Goal: Task Accomplishment & Management: Use online tool/utility

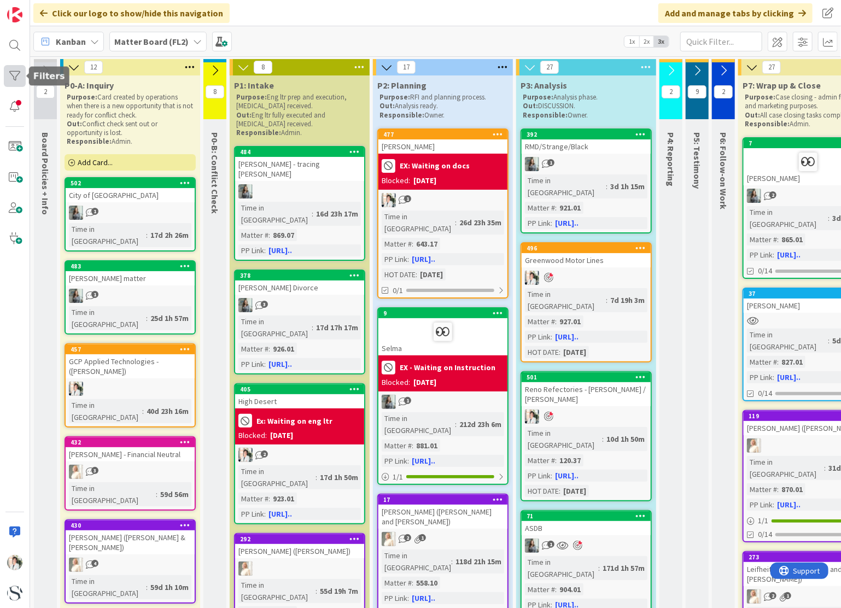
click at [16, 75] on div at bounding box center [15, 76] width 22 height 22
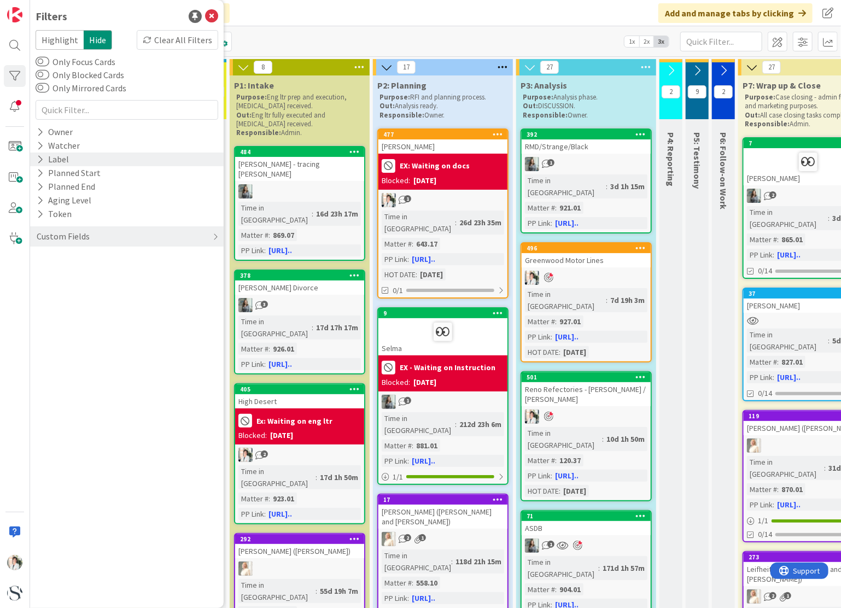
click at [40, 160] on icon at bounding box center [40, 159] width 7 height 9
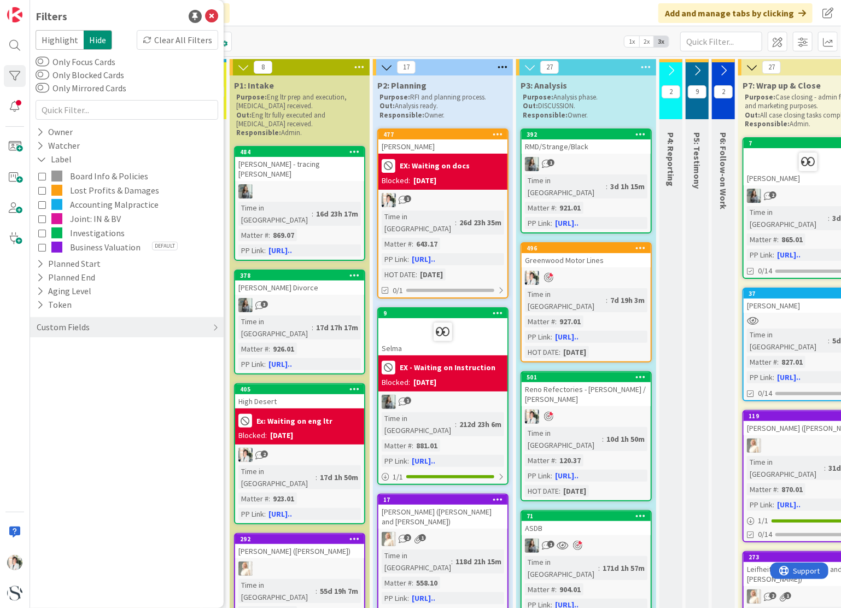
click at [43, 247] on icon at bounding box center [42, 247] width 8 height 8
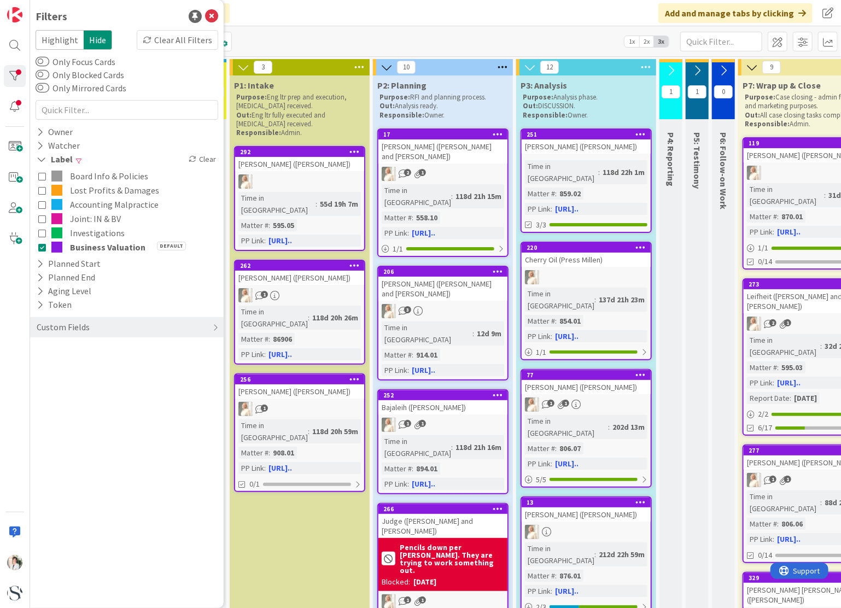
click at [671, 70] on icon at bounding box center [671, 71] width 12 height 12
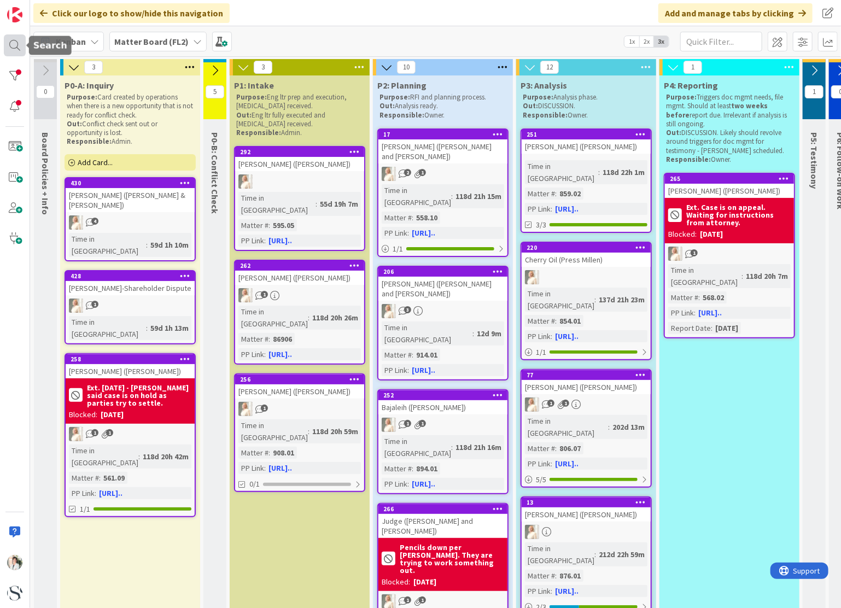
click at [9, 43] on div at bounding box center [15, 45] width 22 height 22
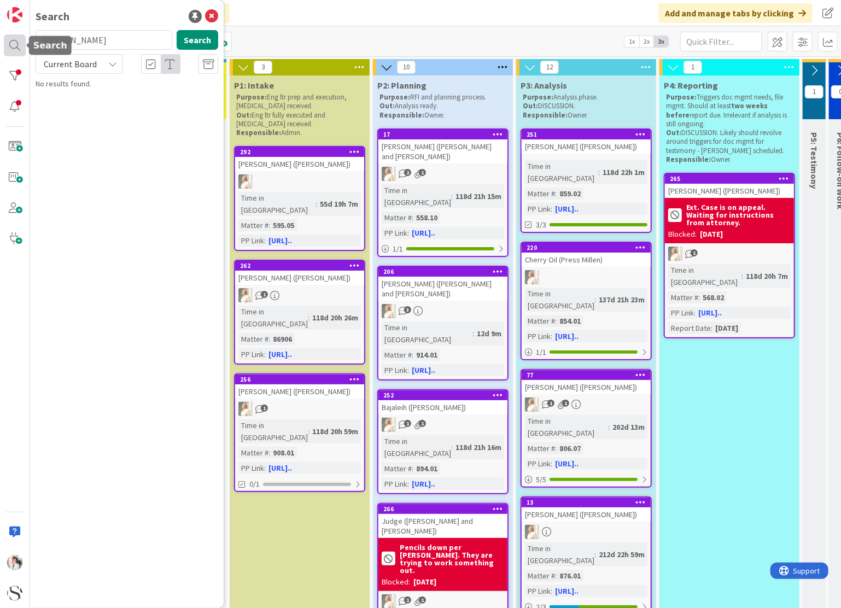
type input "sholtes"
click at [99, 96] on mark "Sholtes" at bounding box center [105, 96] width 57 height 11
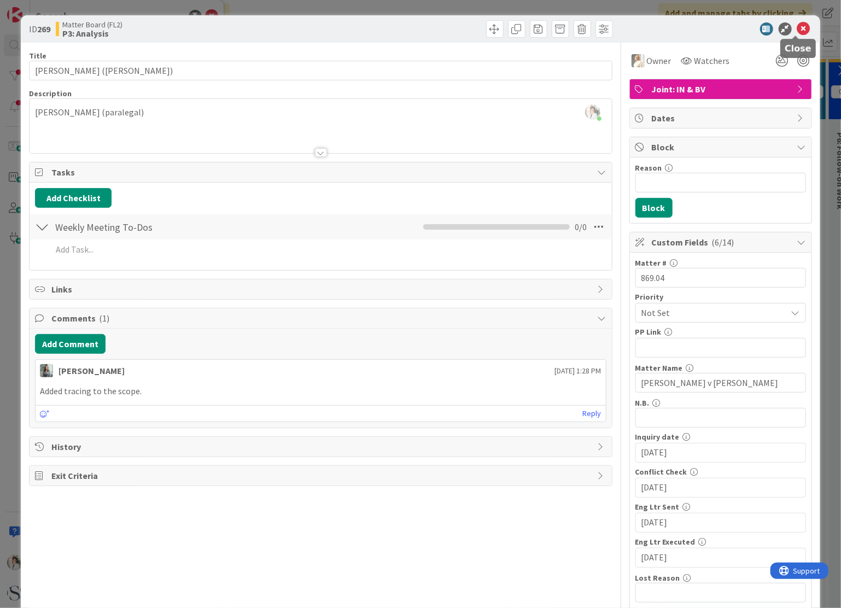
click at [798, 27] on icon at bounding box center [803, 28] width 13 height 13
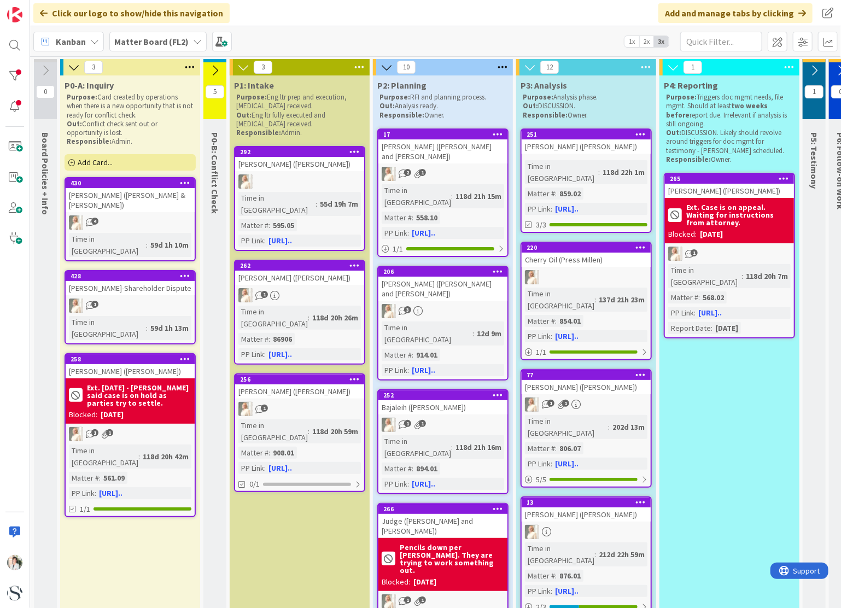
click at [77, 43] on span "Kanban" at bounding box center [71, 41] width 30 height 13
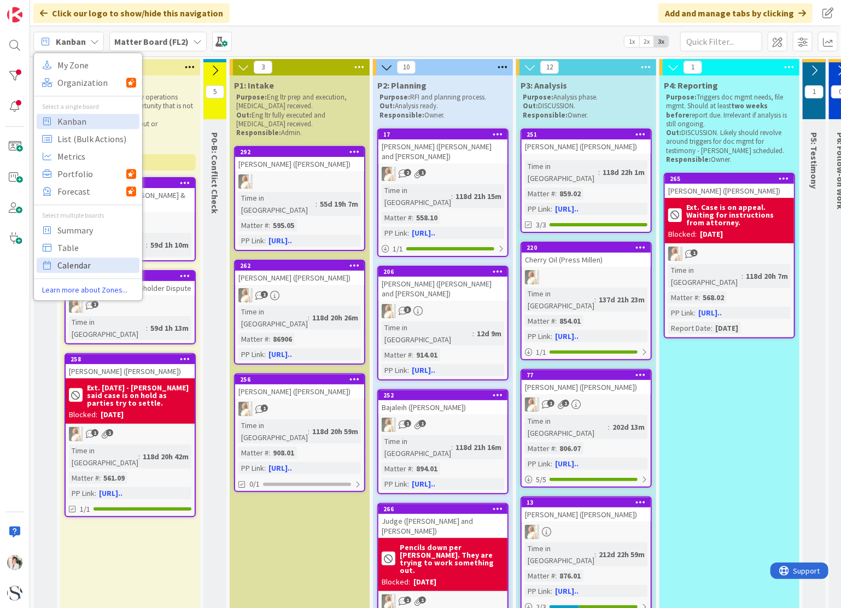
click at [85, 266] on span "Calendar" at bounding box center [96, 265] width 79 height 16
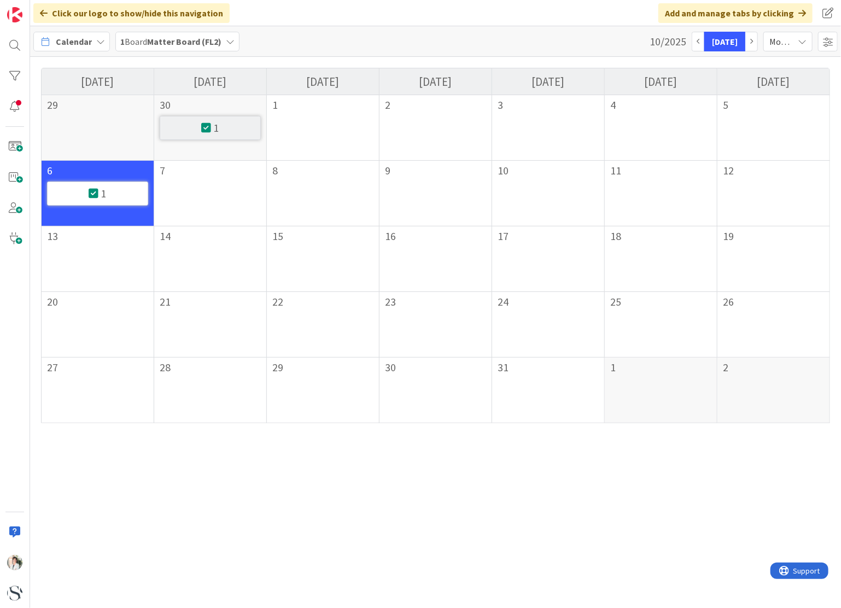
click at [98, 192] on div "1" at bounding box center [97, 193] width 17 height 11
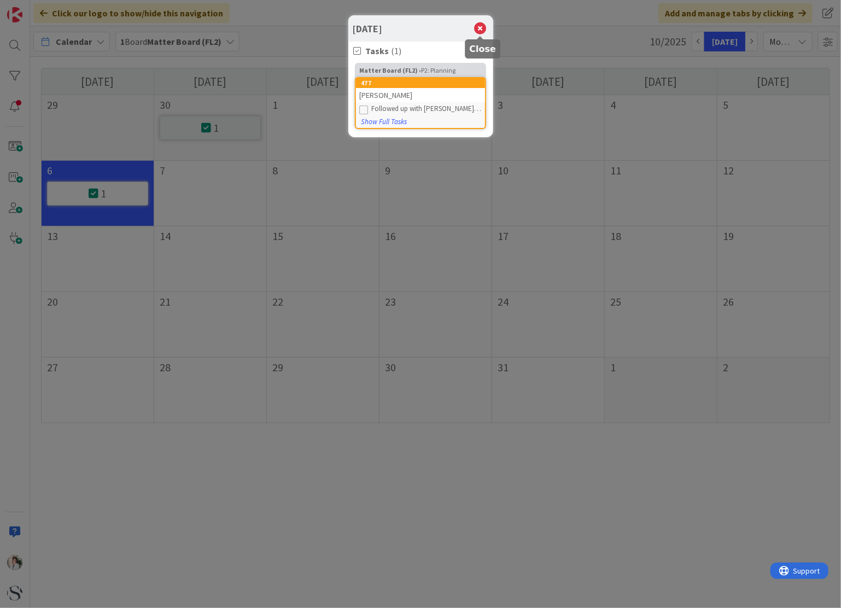
click at [477, 30] on icon at bounding box center [480, 28] width 14 height 15
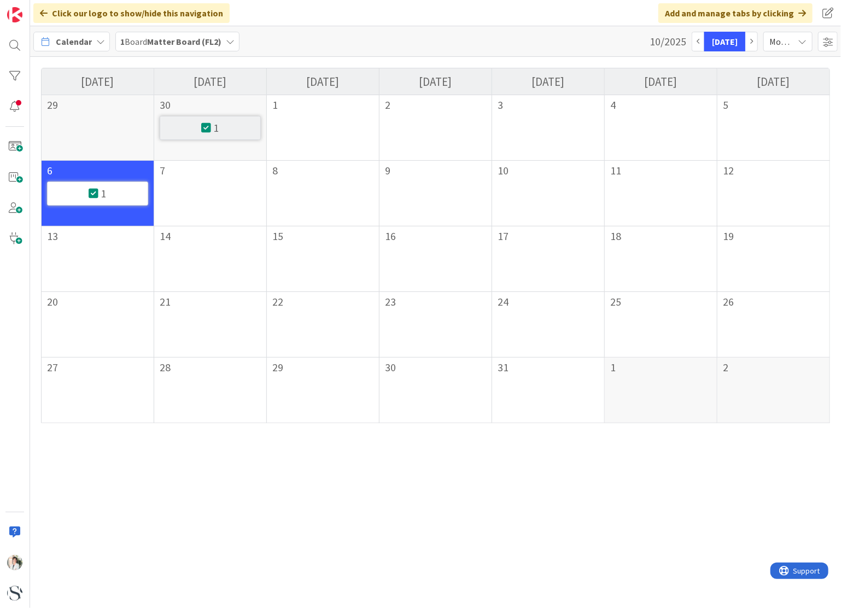
click at [98, 41] on icon at bounding box center [100, 41] width 9 height 9
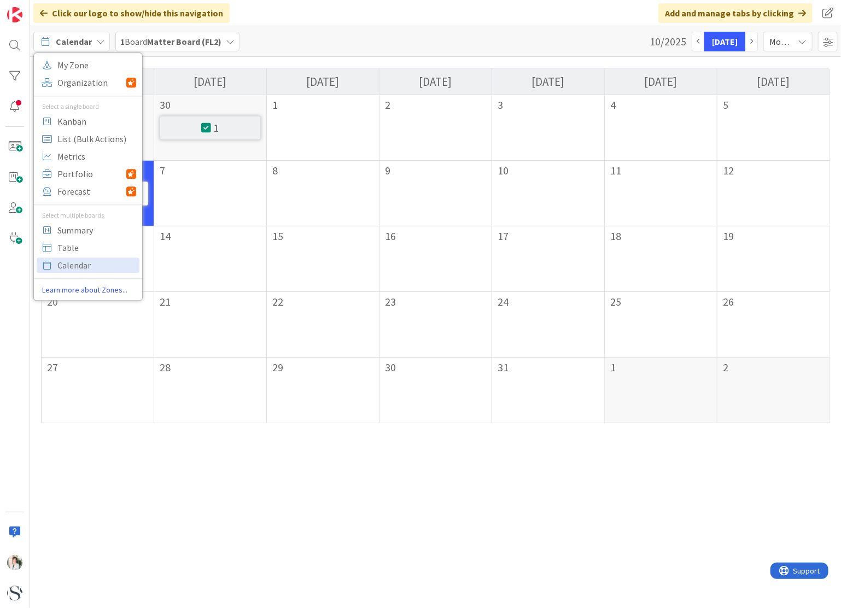
click at [301, 42] on div "Calendar My Zone Organization Select a single board Kanban List (Bulk Actions) …" at bounding box center [435, 41] width 811 height 31
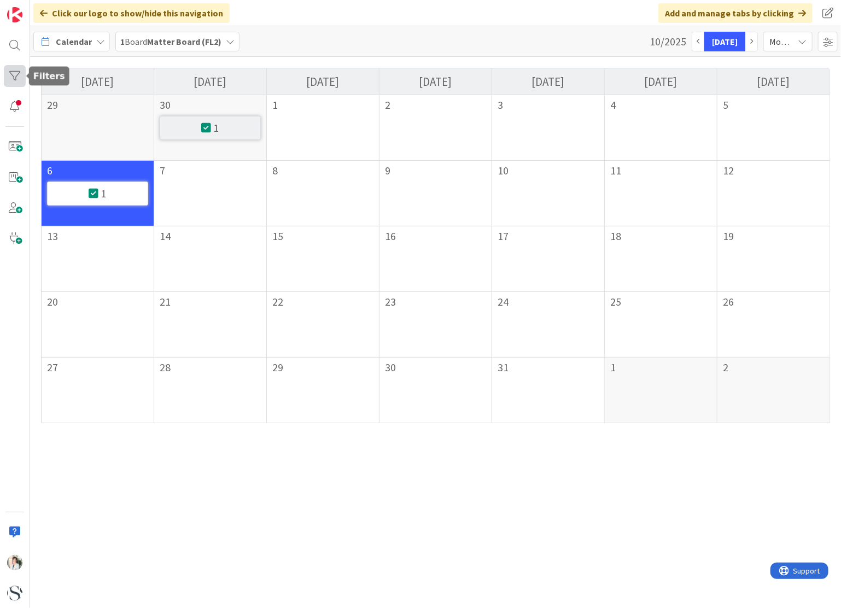
click at [13, 78] on div at bounding box center [15, 76] width 22 height 22
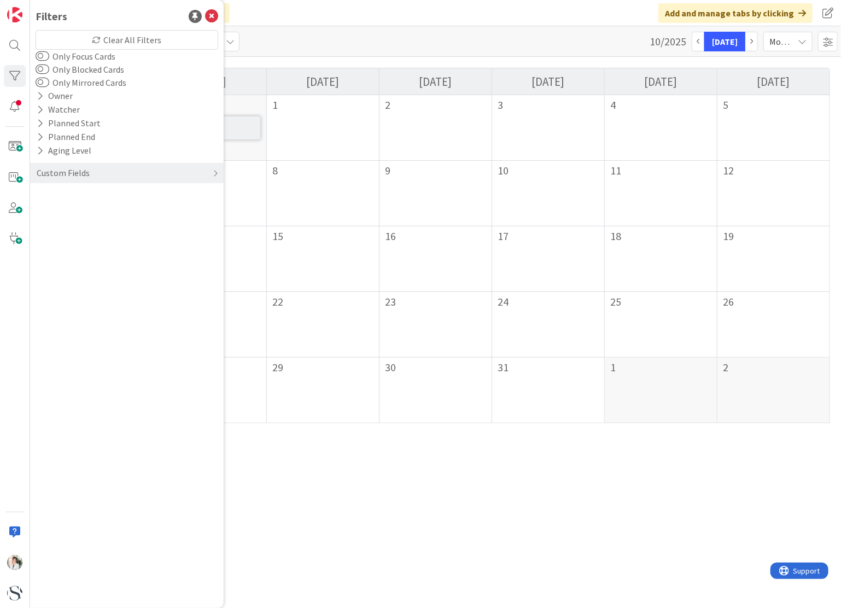
click at [302, 46] on div "Calendar My Zone Organization Select a single board Kanban List (Bulk Actions) …" at bounding box center [435, 41] width 811 height 31
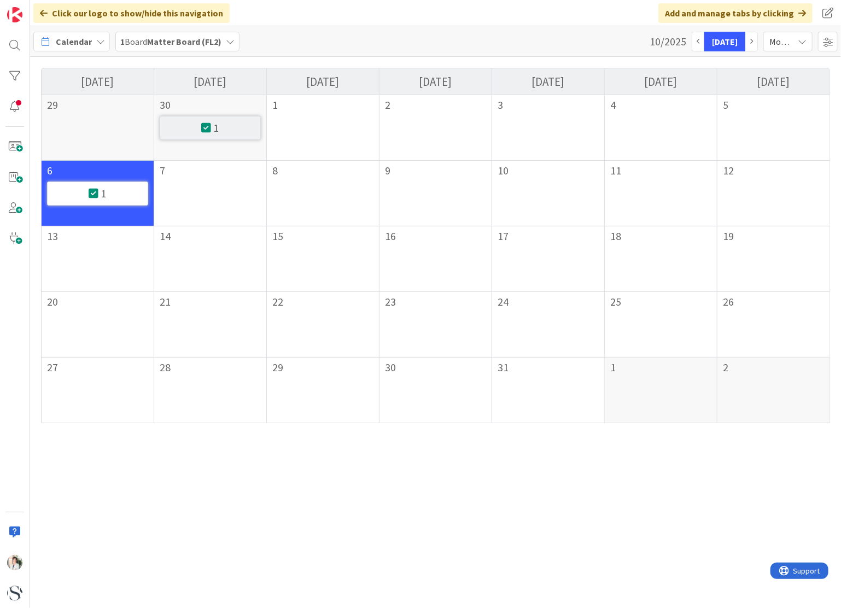
click at [151, 44] on b "Matter Board (FL2)" at bounding box center [184, 41] width 74 height 11
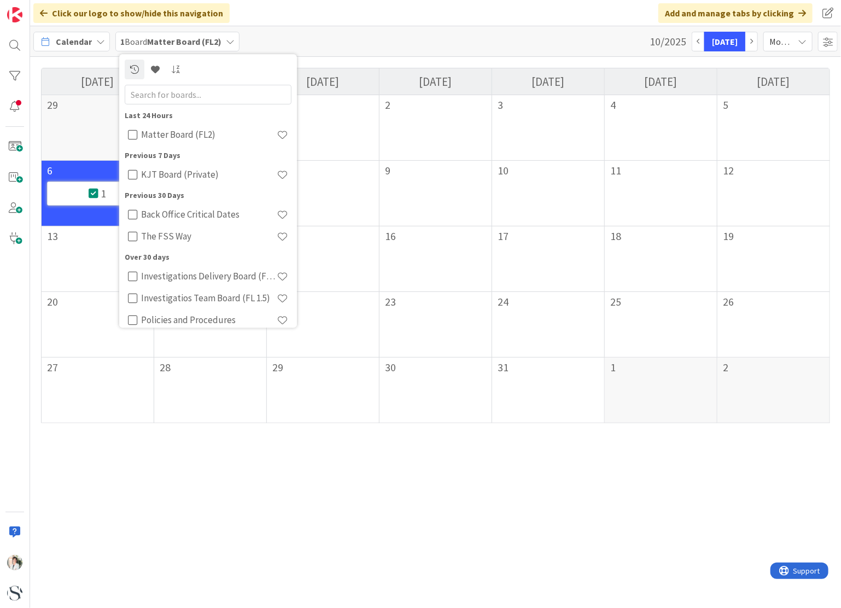
click at [151, 44] on b "Matter Board (FL2)" at bounding box center [184, 41] width 74 height 11
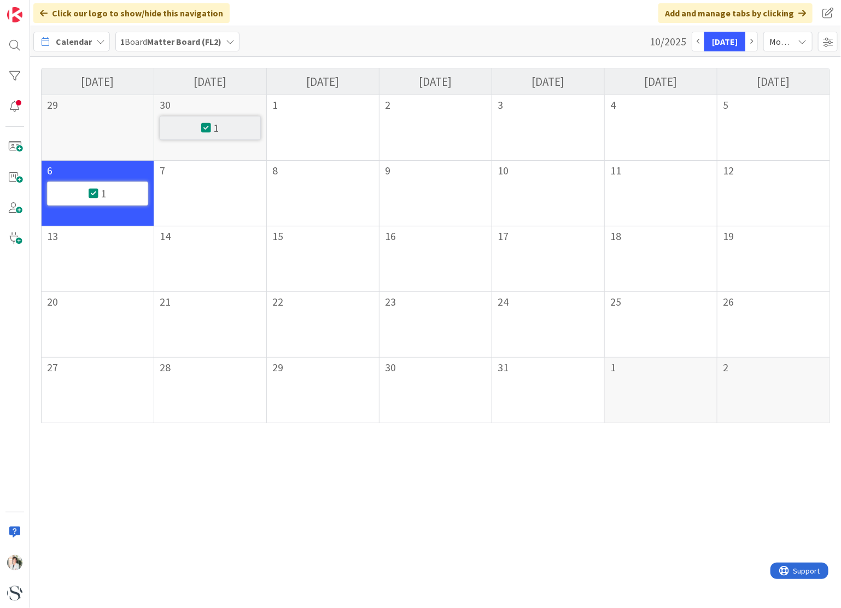
click at [79, 39] on span "Calendar" at bounding box center [74, 41] width 36 height 13
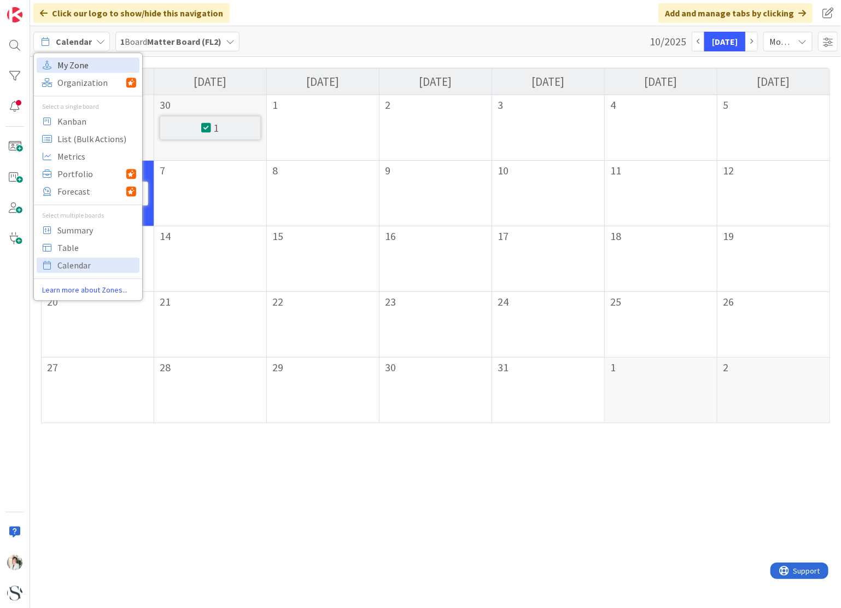
click at [78, 65] on span "My Zone" at bounding box center [96, 65] width 79 height 16
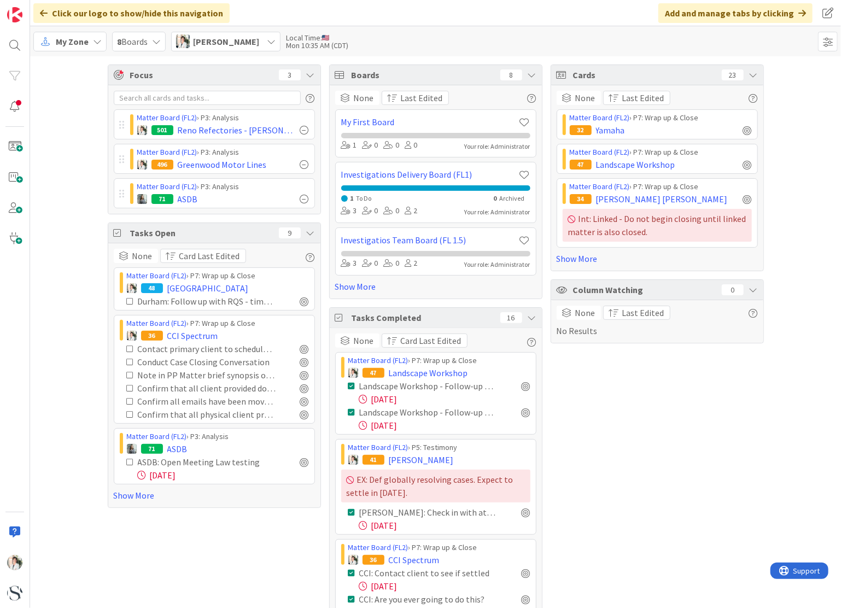
click at [74, 41] on span "My Zone" at bounding box center [72, 41] width 33 height 13
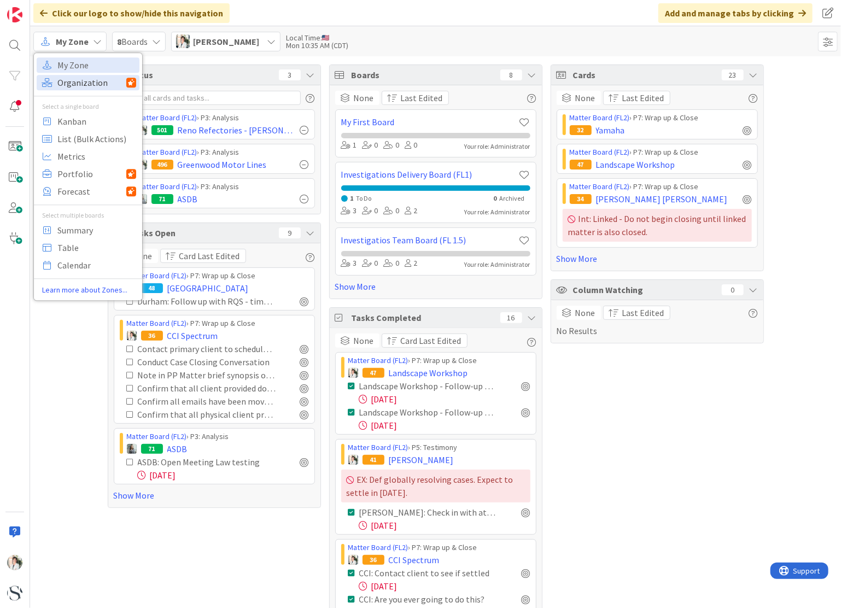
click at [76, 86] on span "Organization" at bounding box center [91, 82] width 69 height 16
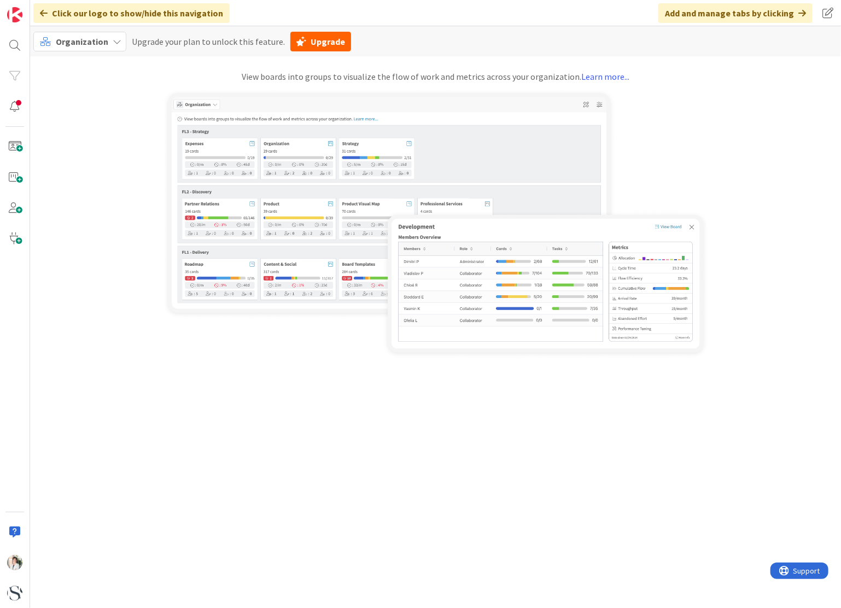
click at [86, 41] on span "Organization" at bounding box center [82, 41] width 52 height 11
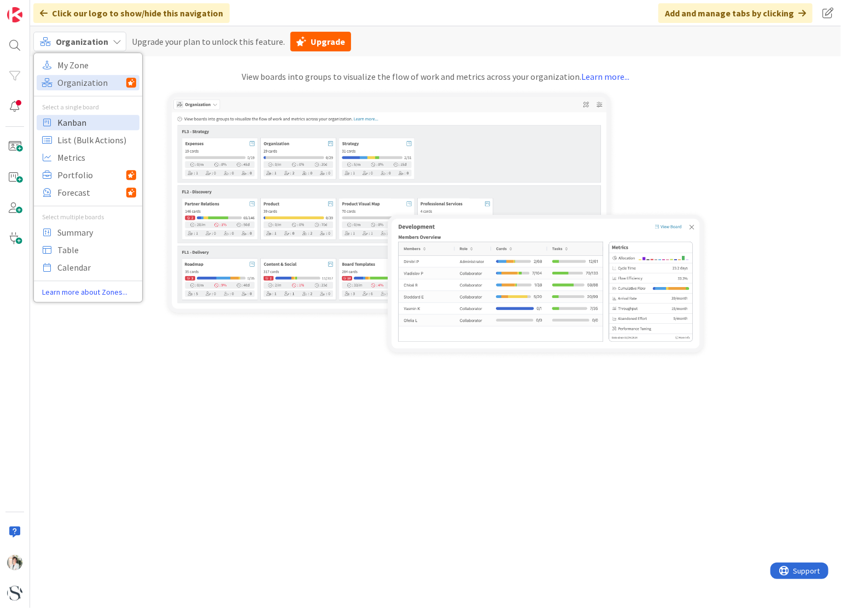
click at [77, 121] on span "Kanban" at bounding box center [96, 122] width 79 height 16
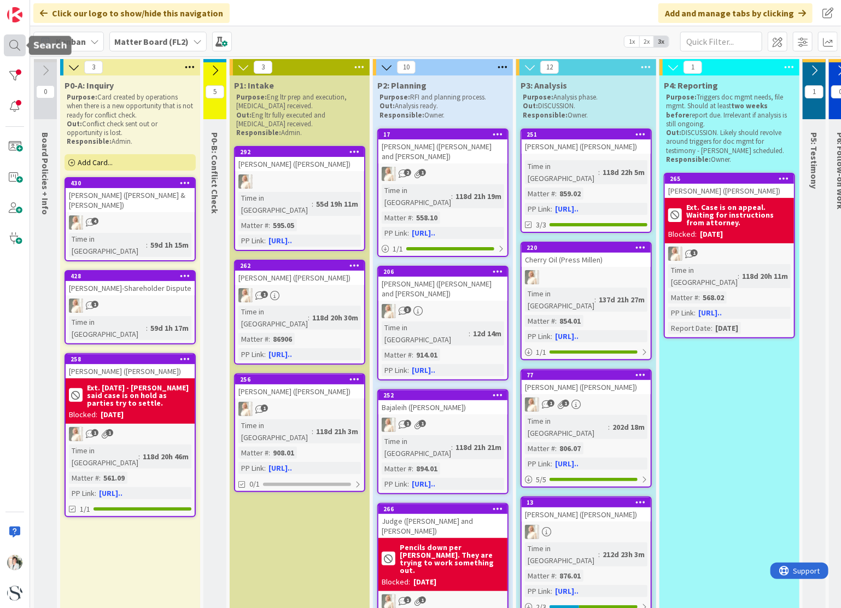
click at [14, 48] on div at bounding box center [15, 45] width 22 height 22
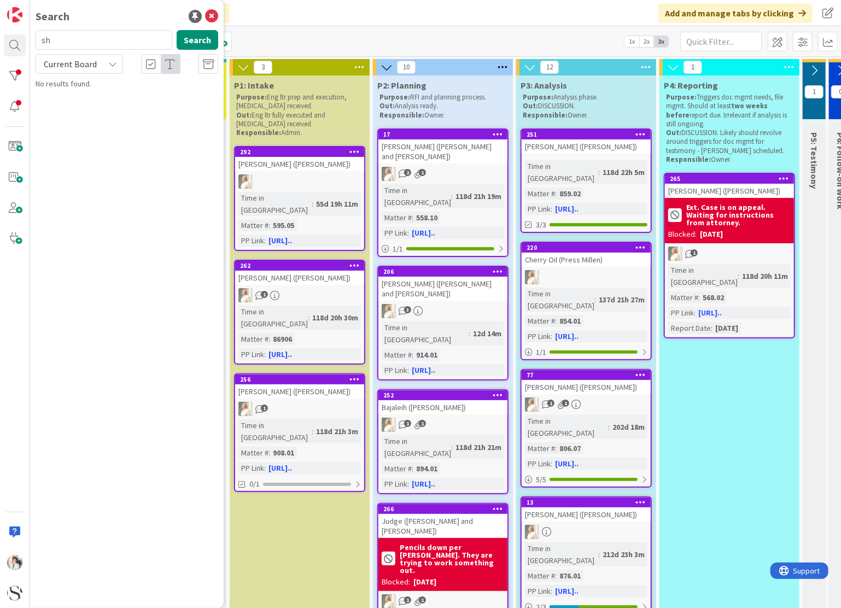
type input "s"
type input "jeep"
click at [77, 87] on b "Matter Board (FL2) ›" at bounding box center [82, 85] width 62 height 8
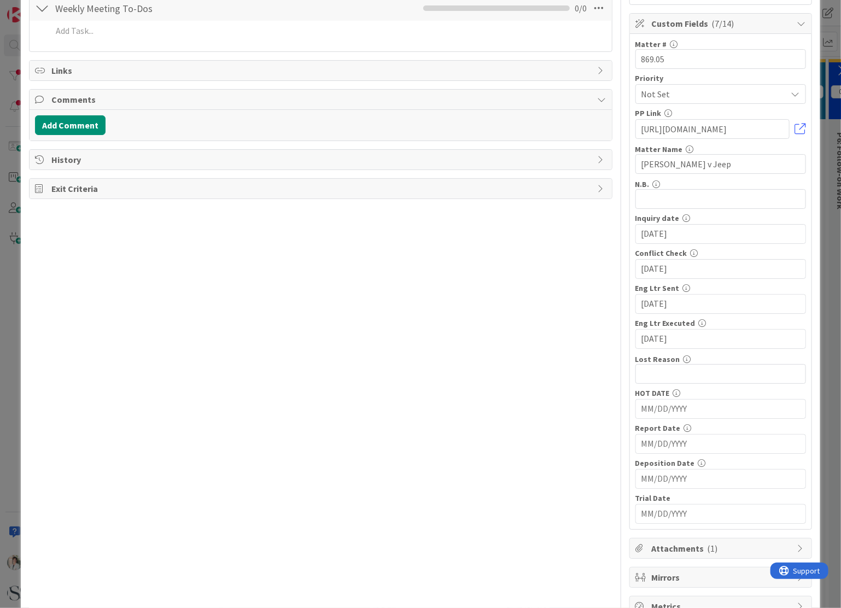
scroll to position [245, 0]
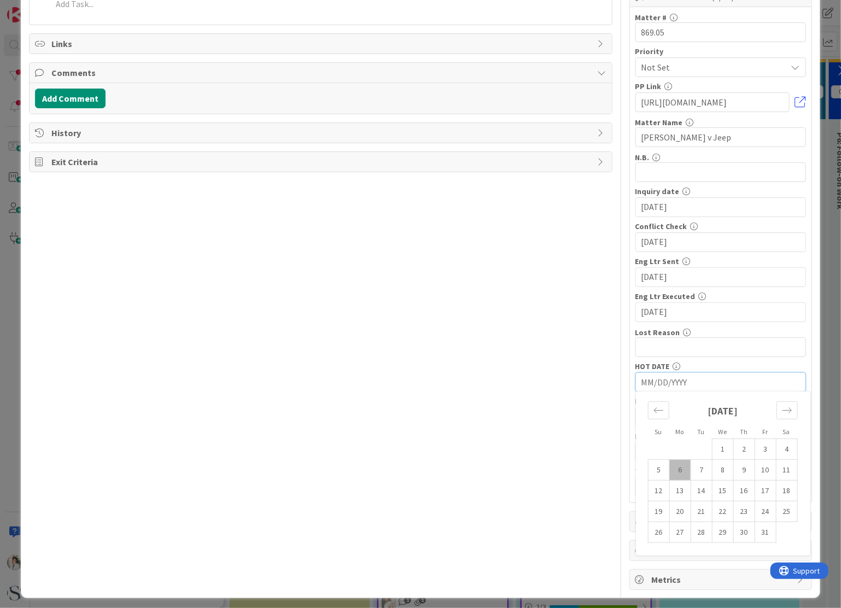
click at [641, 380] on input "MM/DD/YYYY" at bounding box center [720, 382] width 159 height 19
click at [672, 510] on td "20" at bounding box center [679, 511] width 21 height 21
type input "10/20/2025"
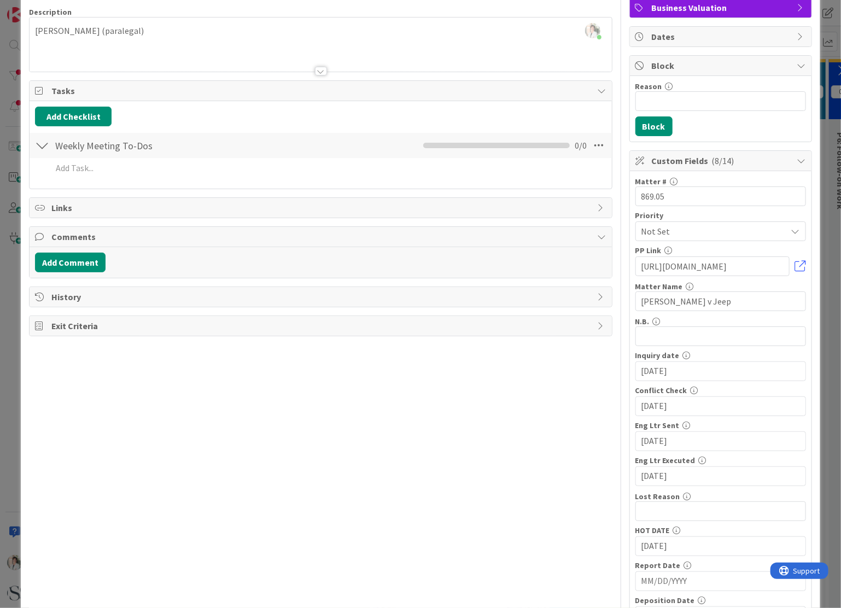
scroll to position [0, 0]
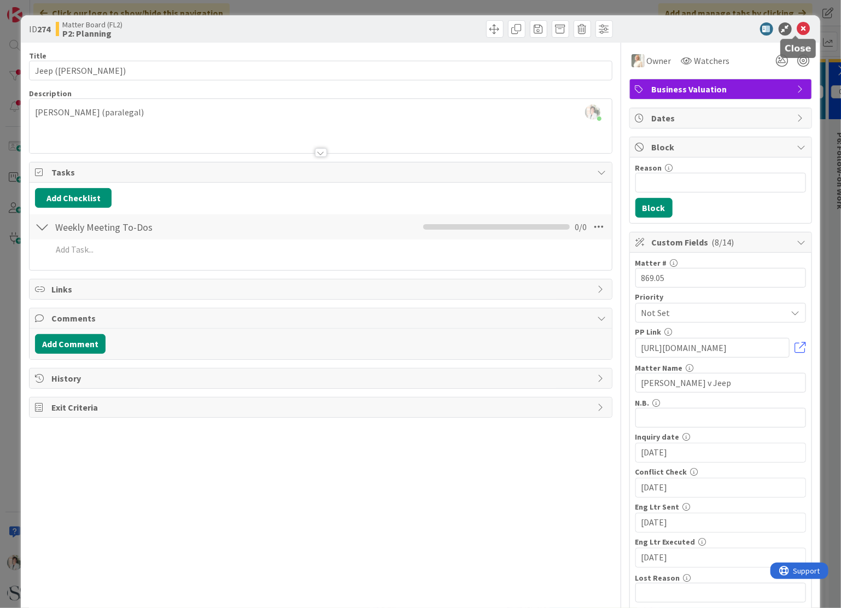
click at [797, 30] on icon at bounding box center [803, 28] width 13 height 13
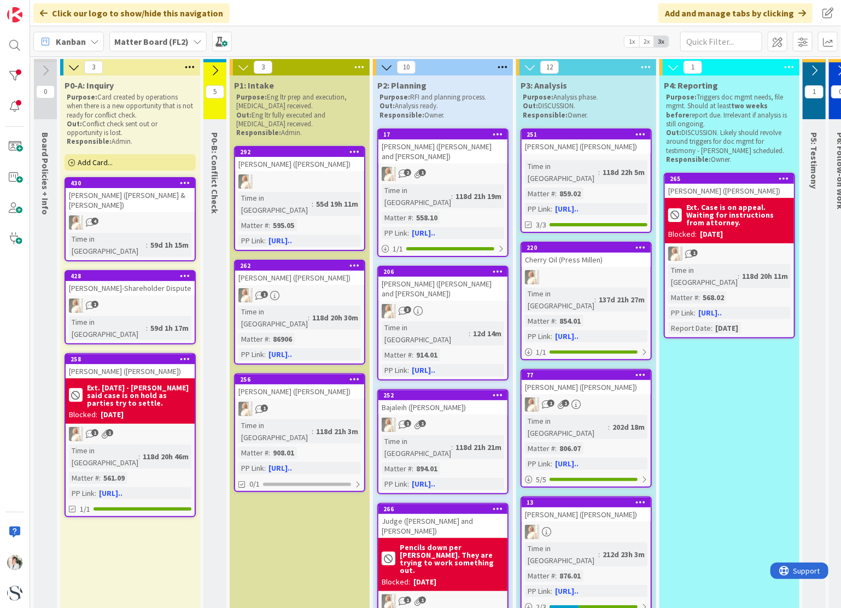
click at [72, 41] on span "Kanban" at bounding box center [71, 41] width 30 height 13
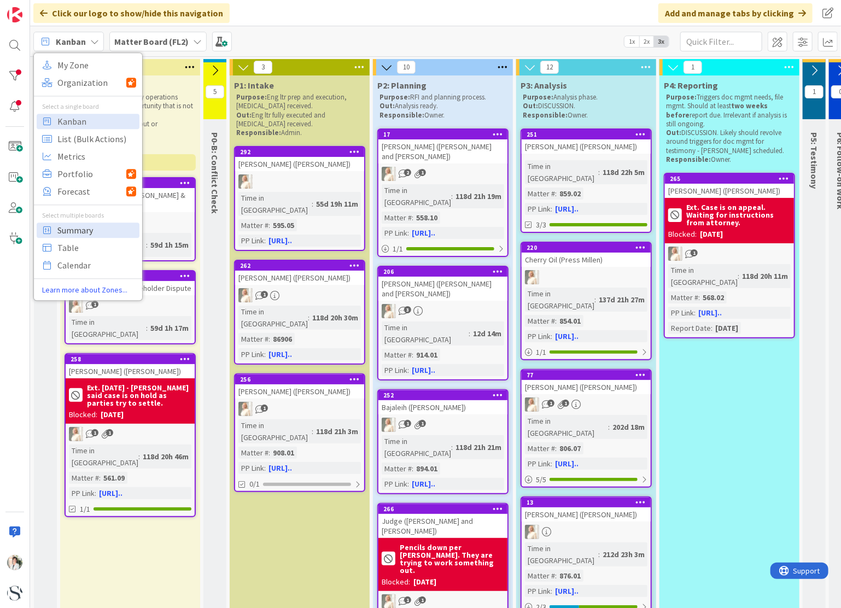
click at [76, 231] on span "Summary" at bounding box center [96, 230] width 79 height 16
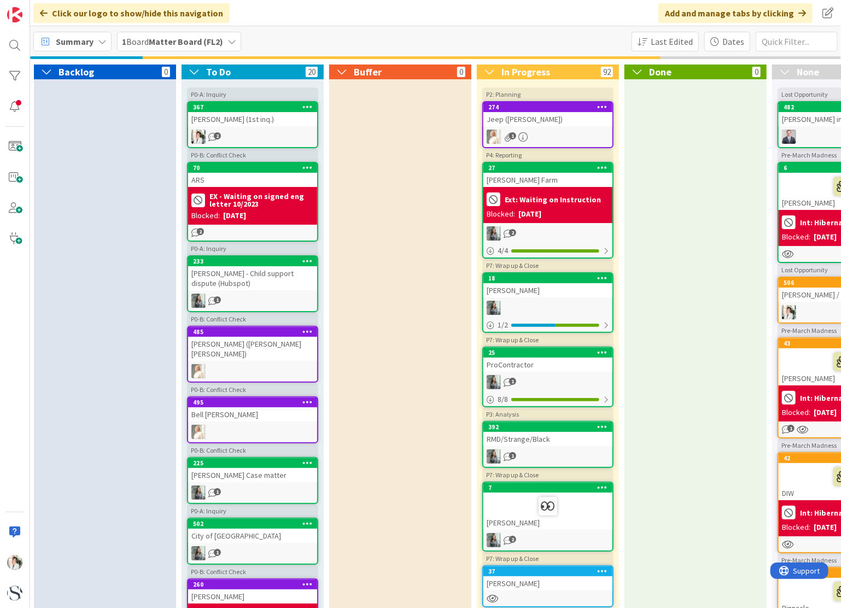
click at [83, 46] on span "Summary" at bounding box center [75, 41] width 38 height 13
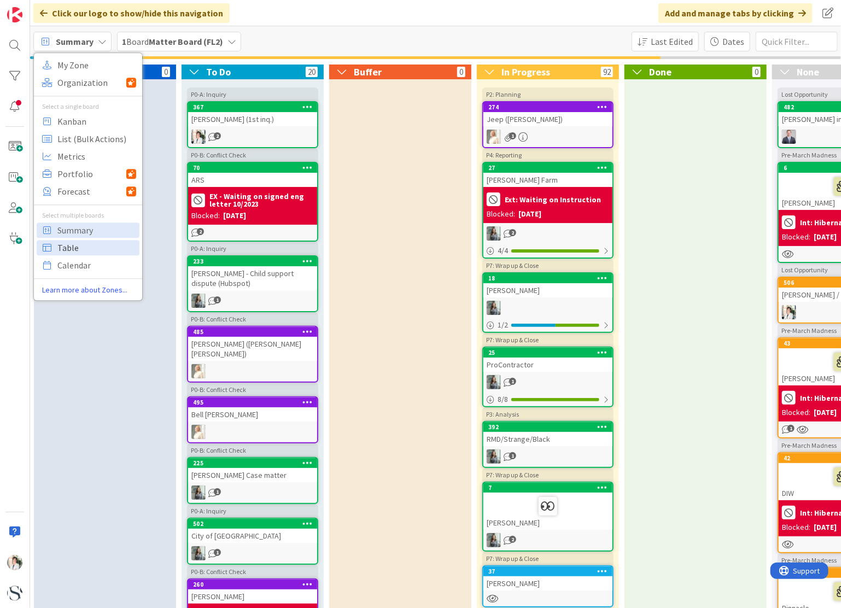
click at [70, 249] on span "Table" at bounding box center [96, 247] width 79 height 16
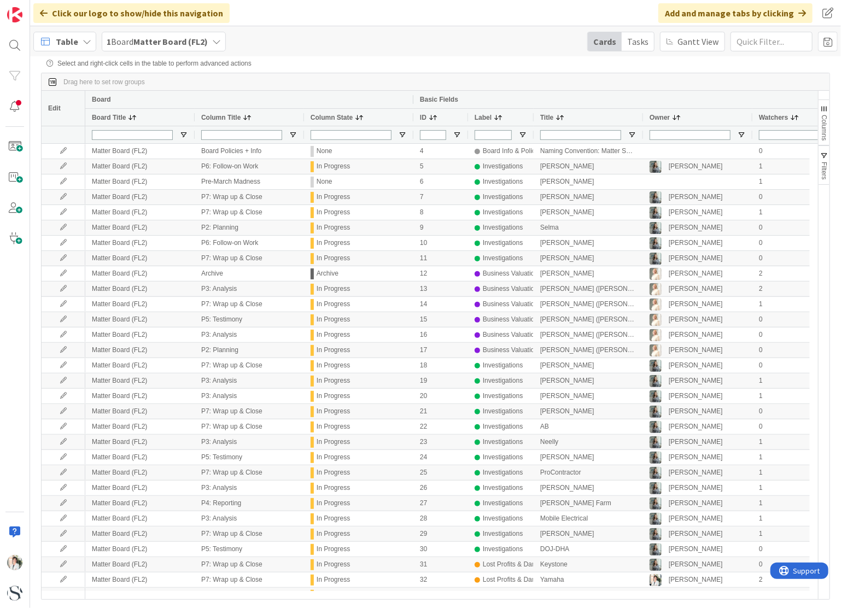
click at [179, 45] on b "Matter Board (FL2)" at bounding box center [170, 41] width 74 height 11
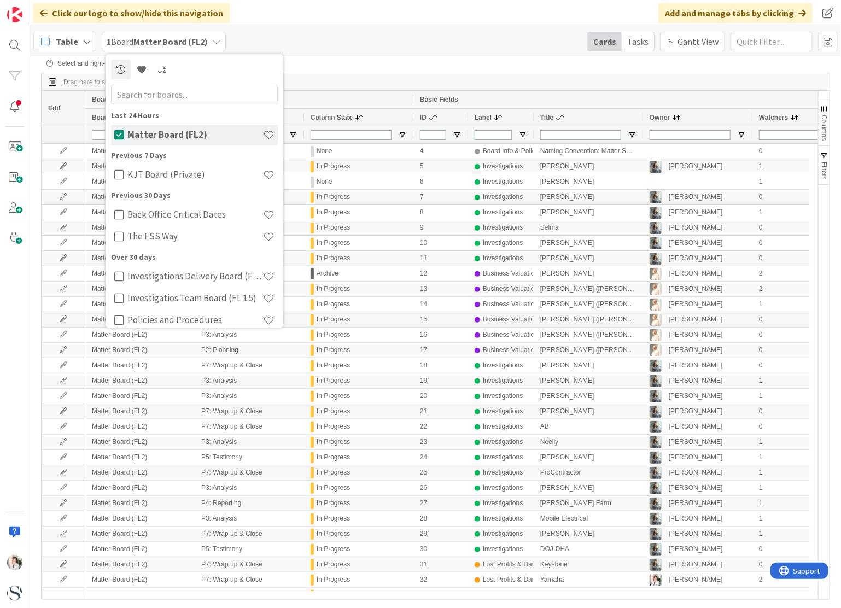
click at [179, 45] on b "Matter Board (FL2)" at bounding box center [170, 41] width 74 height 11
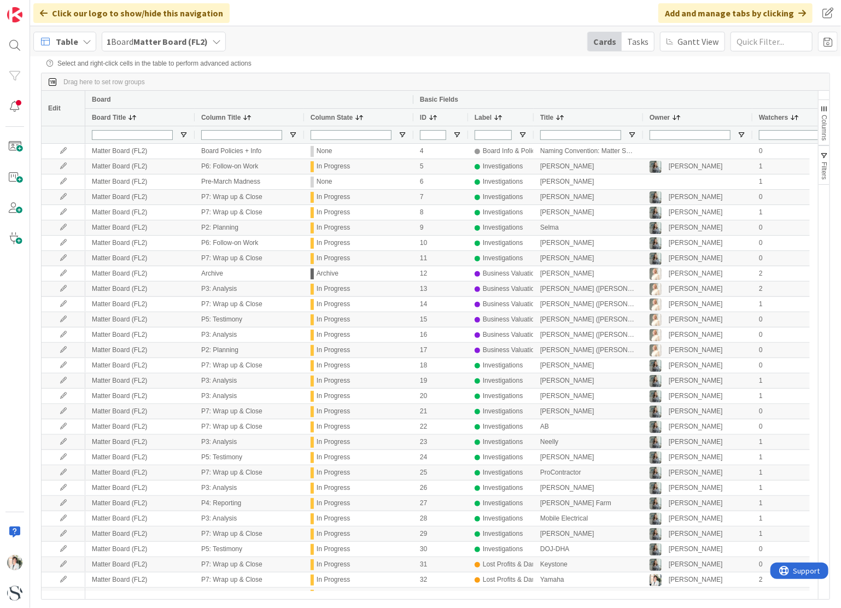
click at [482, 118] on span "Label" at bounding box center [483, 118] width 17 height 8
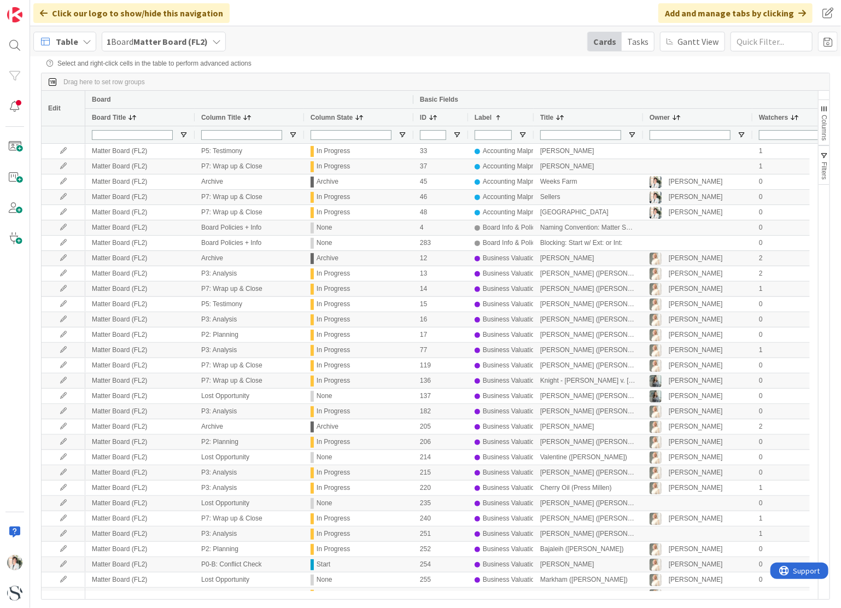
click at [64, 39] on span "Table" at bounding box center [67, 41] width 22 height 13
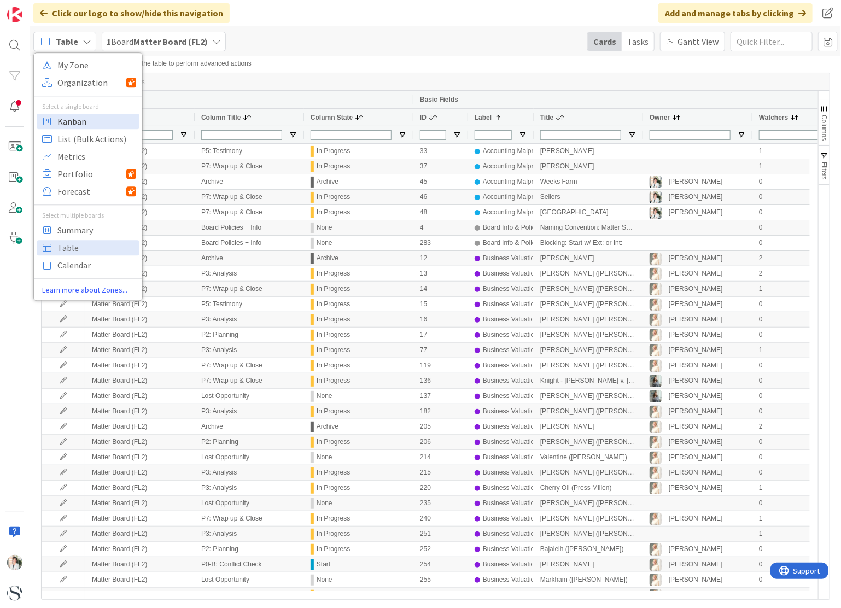
click at [66, 122] on span "Kanban" at bounding box center [96, 121] width 79 height 16
